Goal: Check status: Check status

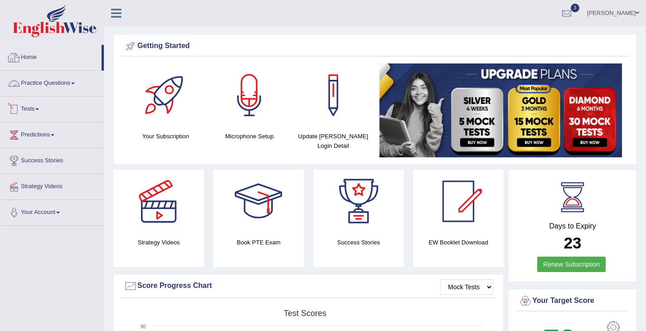
click at [43, 113] on link "Tests" at bounding box center [51, 107] width 103 height 23
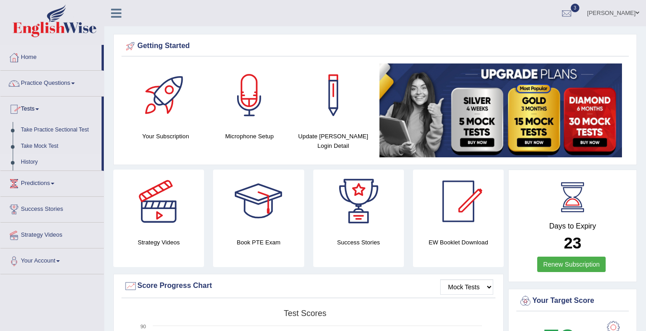
click at [34, 163] on link "History" at bounding box center [59, 162] width 85 height 16
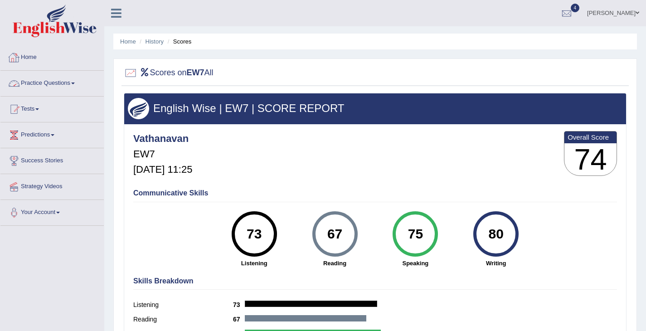
click at [36, 60] on link "Home" at bounding box center [51, 56] width 103 height 23
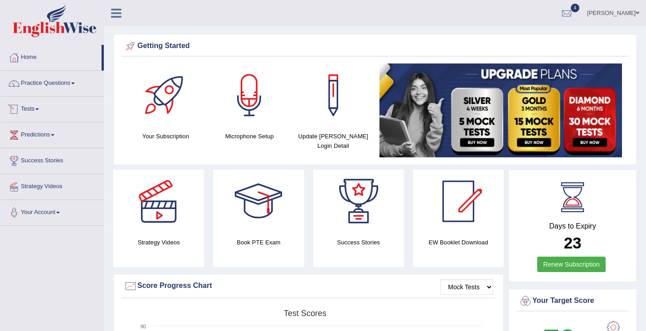
click at [37, 110] on link "Tests" at bounding box center [51, 107] width 103 height 23
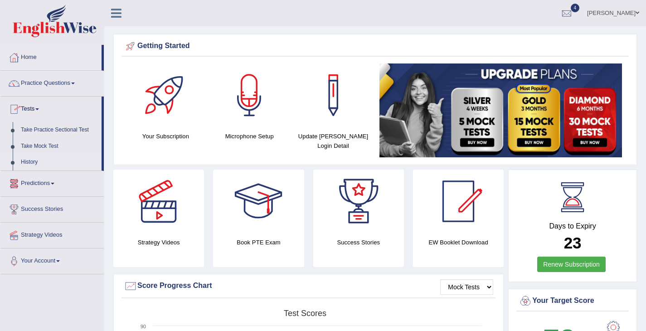
click at [33, 161] on link "History" at bounding box center [59, 162] width 85 height 16
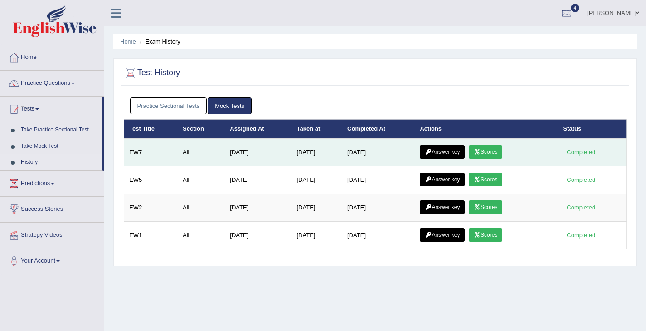
click at [475, 151] on link "Scores" at bounding box center [485, 152] width 34 height 14
